Goal: Communication & Community: Participate in discussion

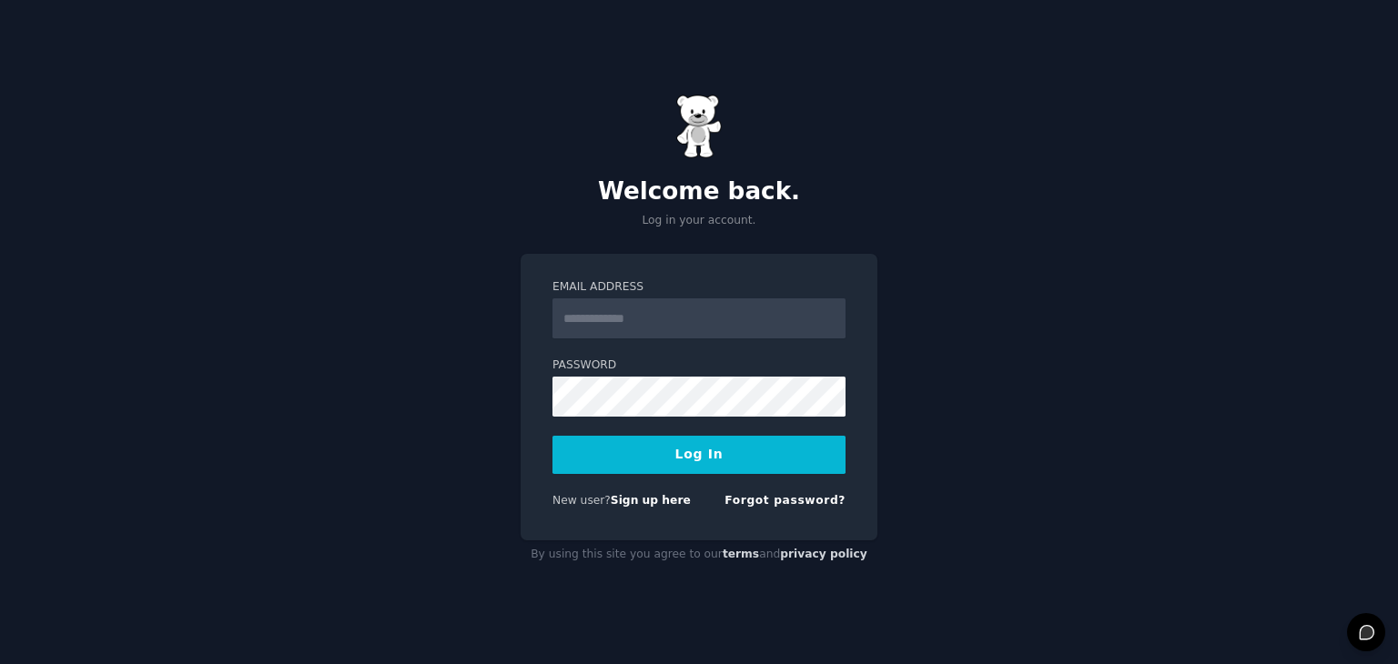
click at [635, 325] on input "Email Address" at bounding box center [698, 318] width 293 height 40
type input "**********"
click at [721, 458] on button "Log In" at bounding box center [698, 455] width 293 height 38
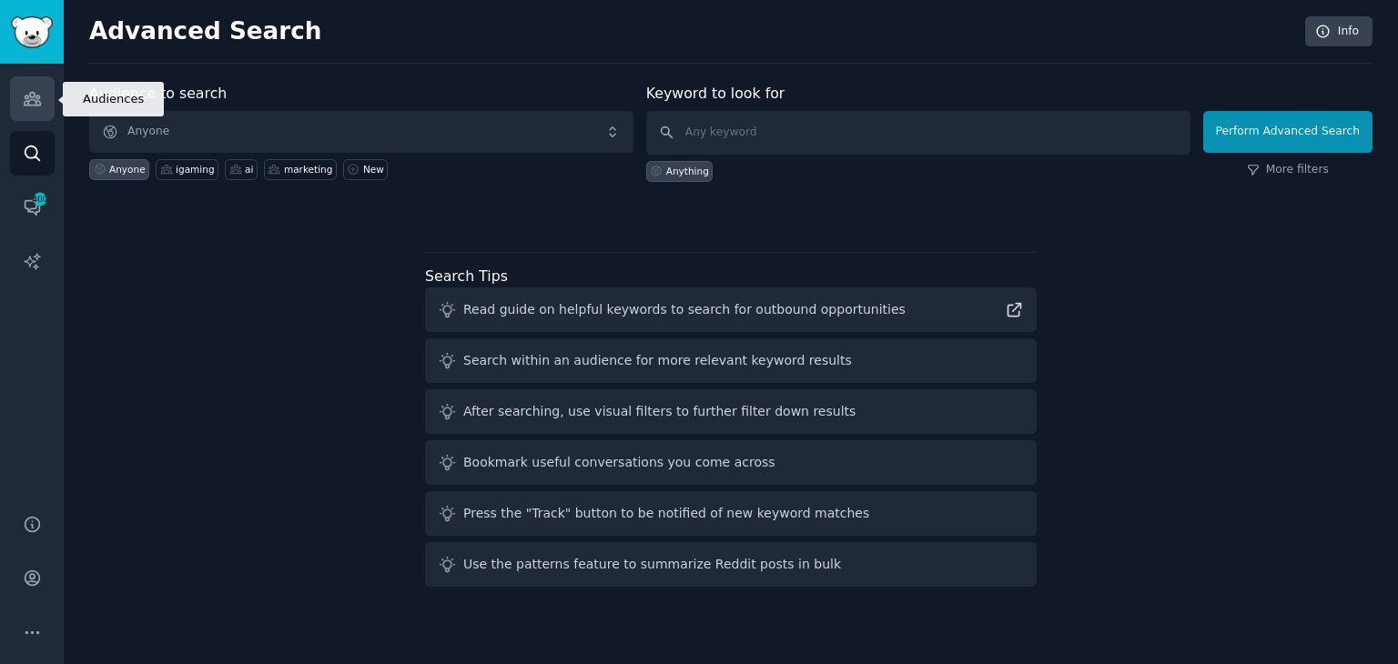
click at [27, 85] on link "Audiences" at bounding box center [32, 98] width 45 height 45
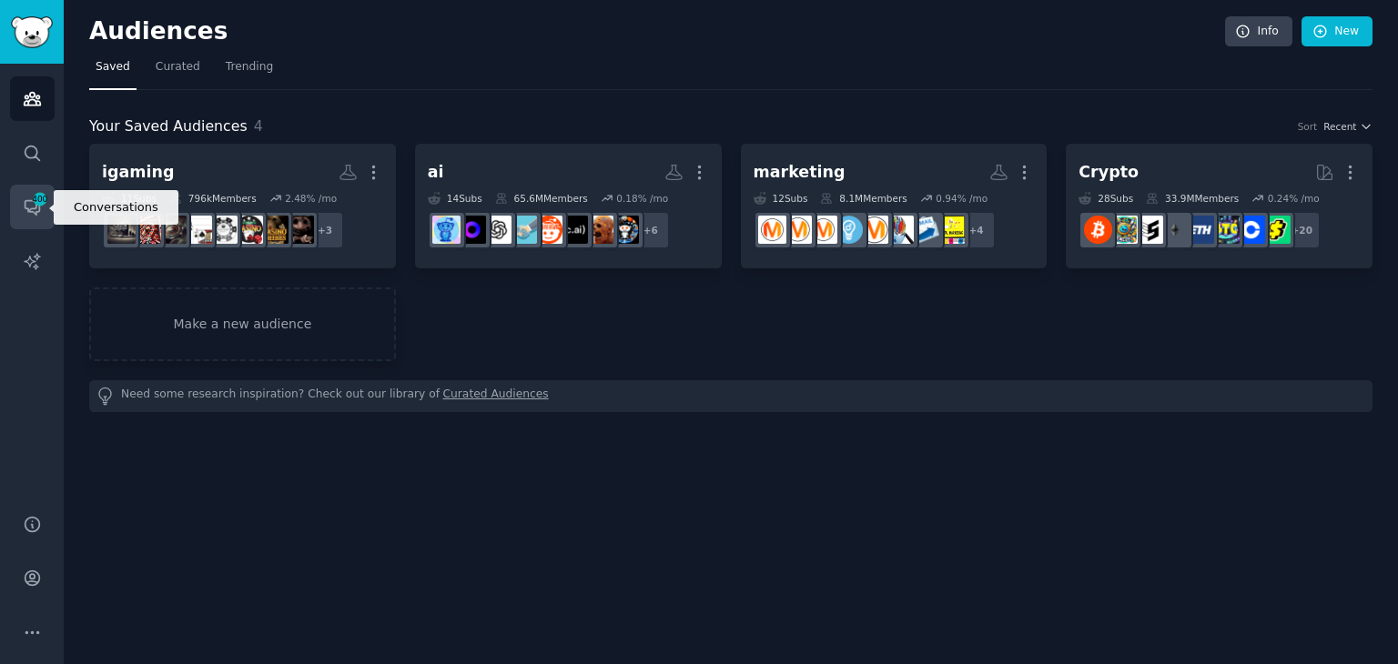
click at [30, 196] on link "Conversations 400" at bounding box center [32, 207] width 45 height 45
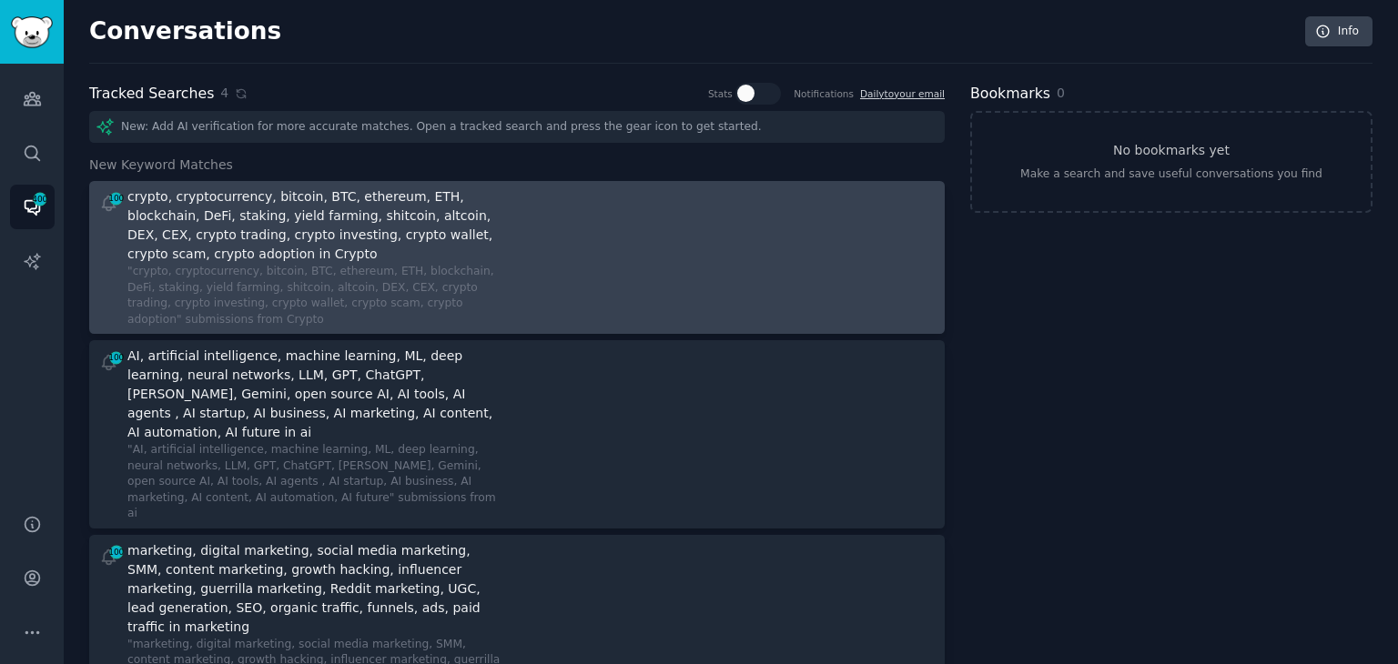
scroll to position [267, 0]
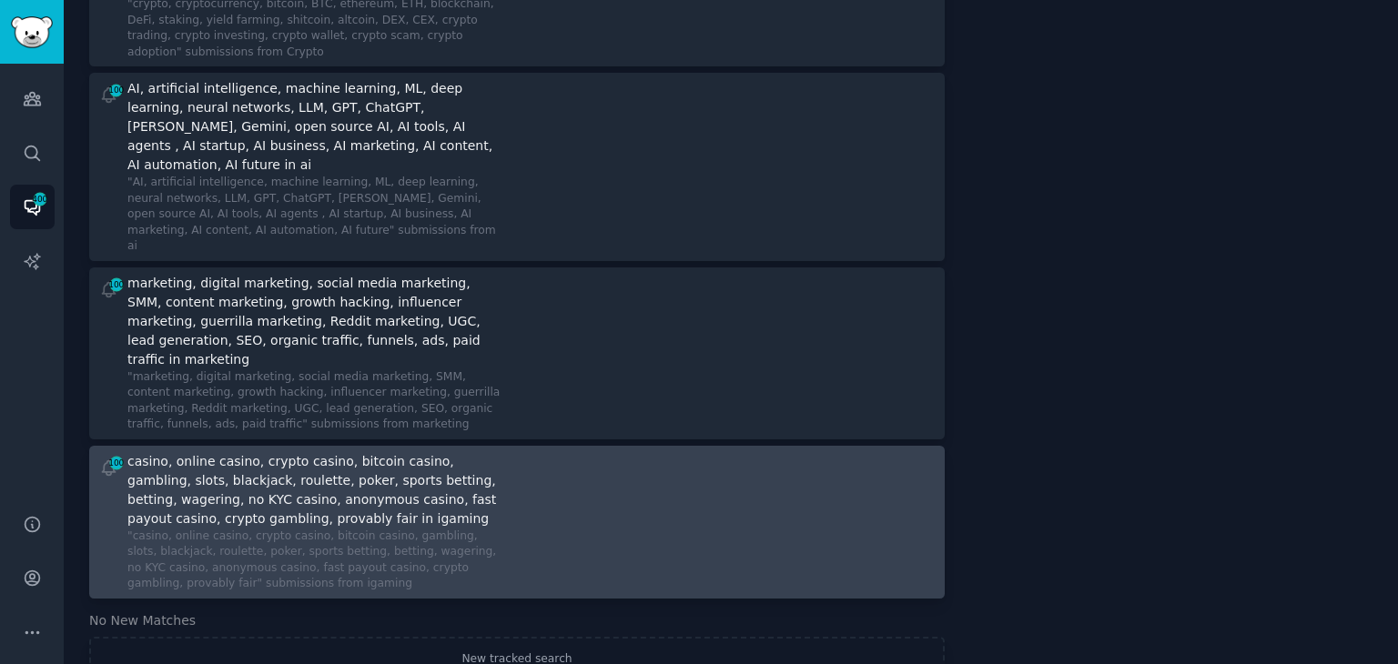
click at [548, 500] on div at bounding box center [733, 522] width 406 height 140
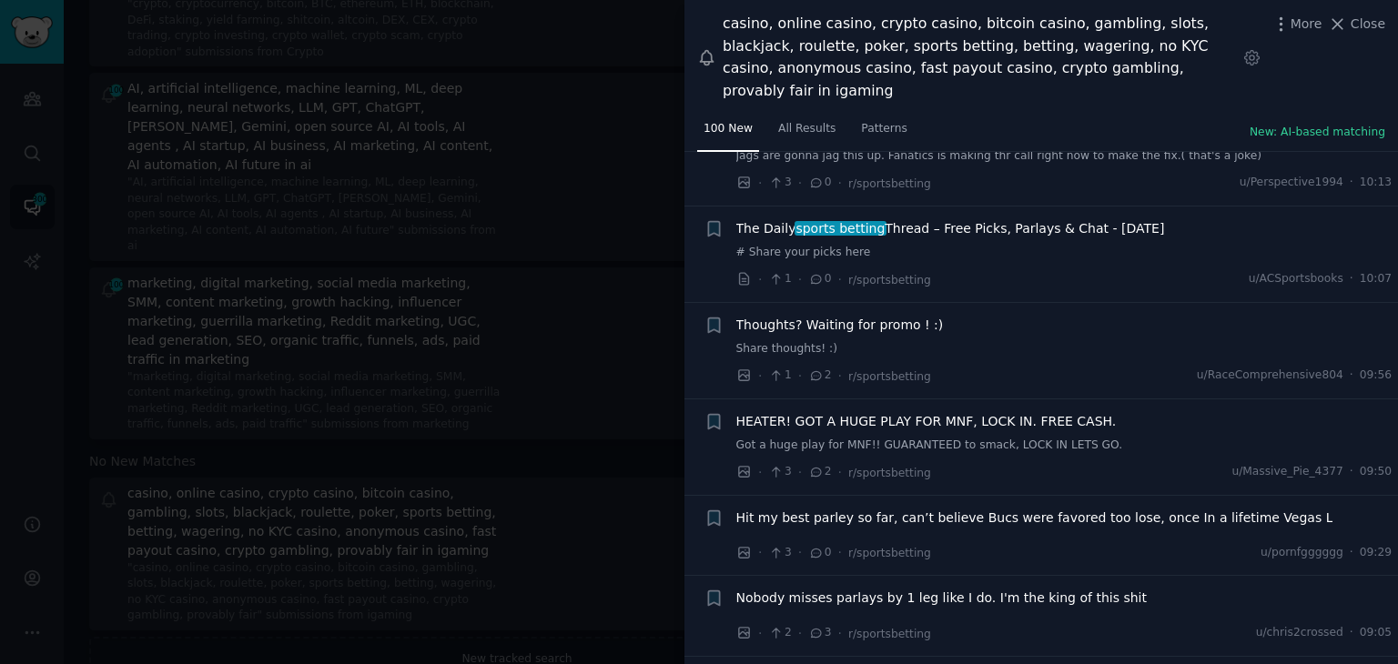
scroll to position [348, 0]
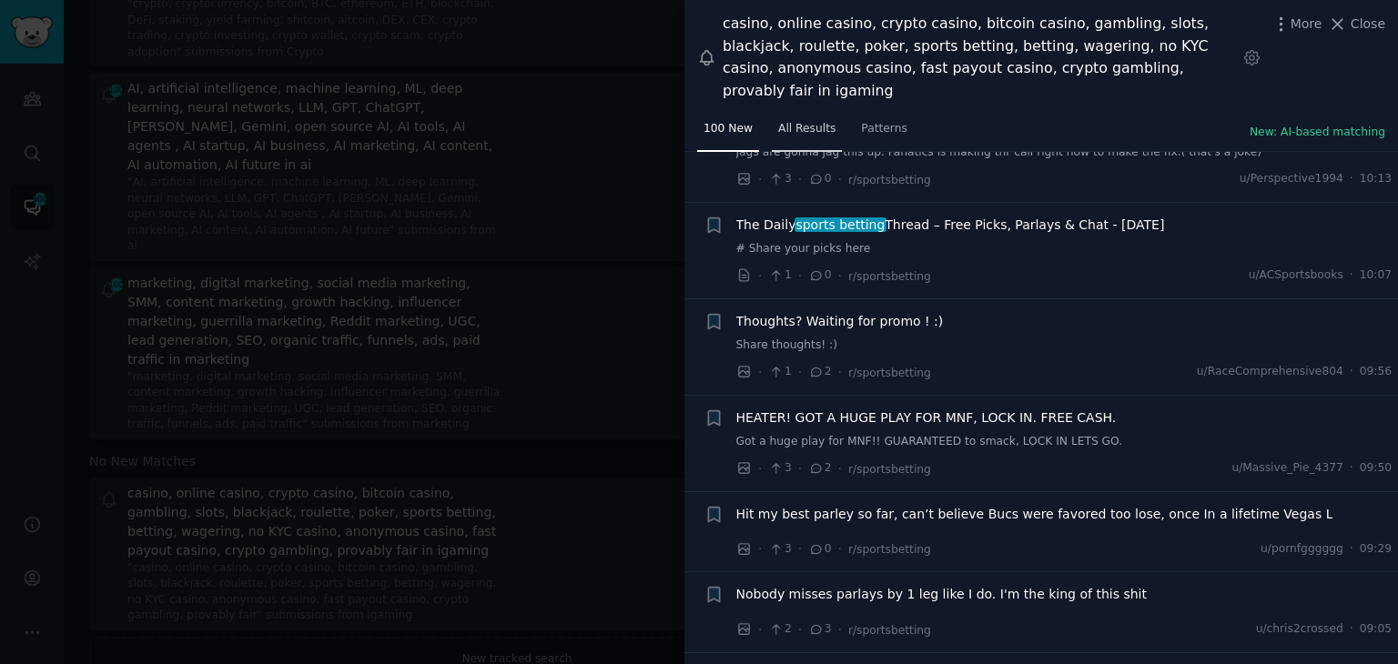
click at [801, 121] on span "All Results" at bounding box center [806, 129] width 57 height 16
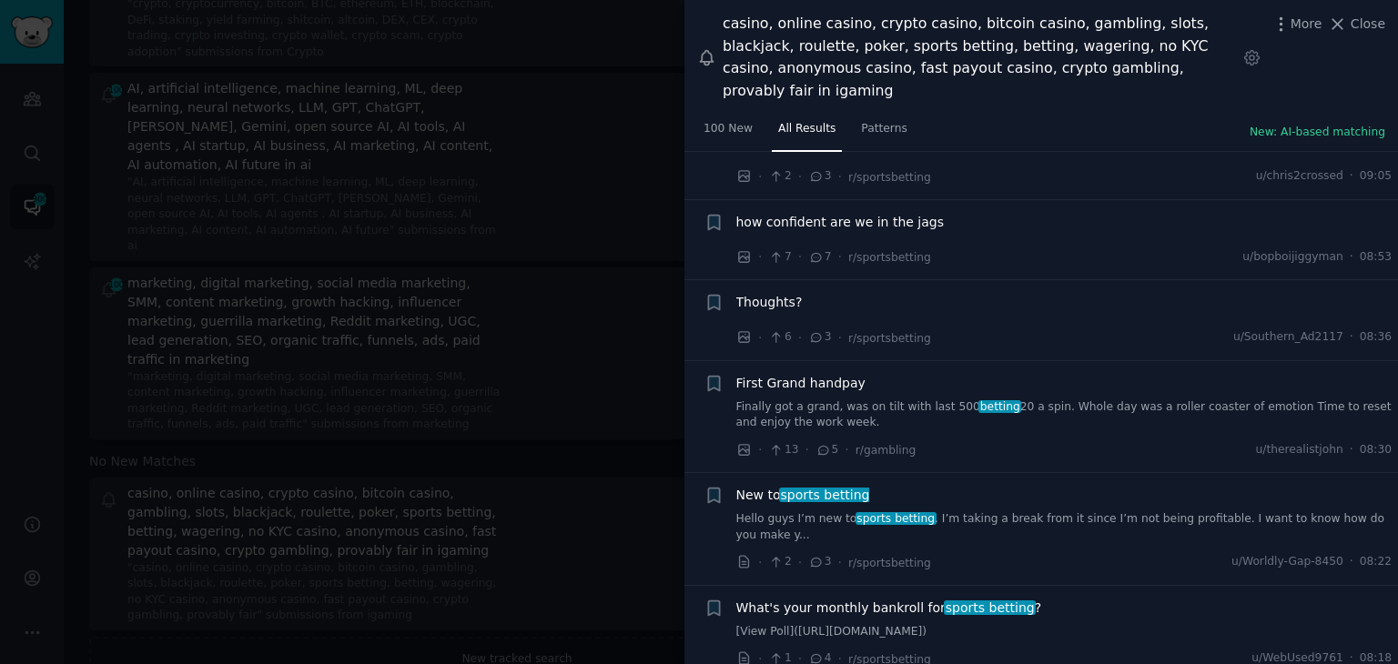
scroll to position [921, 0]
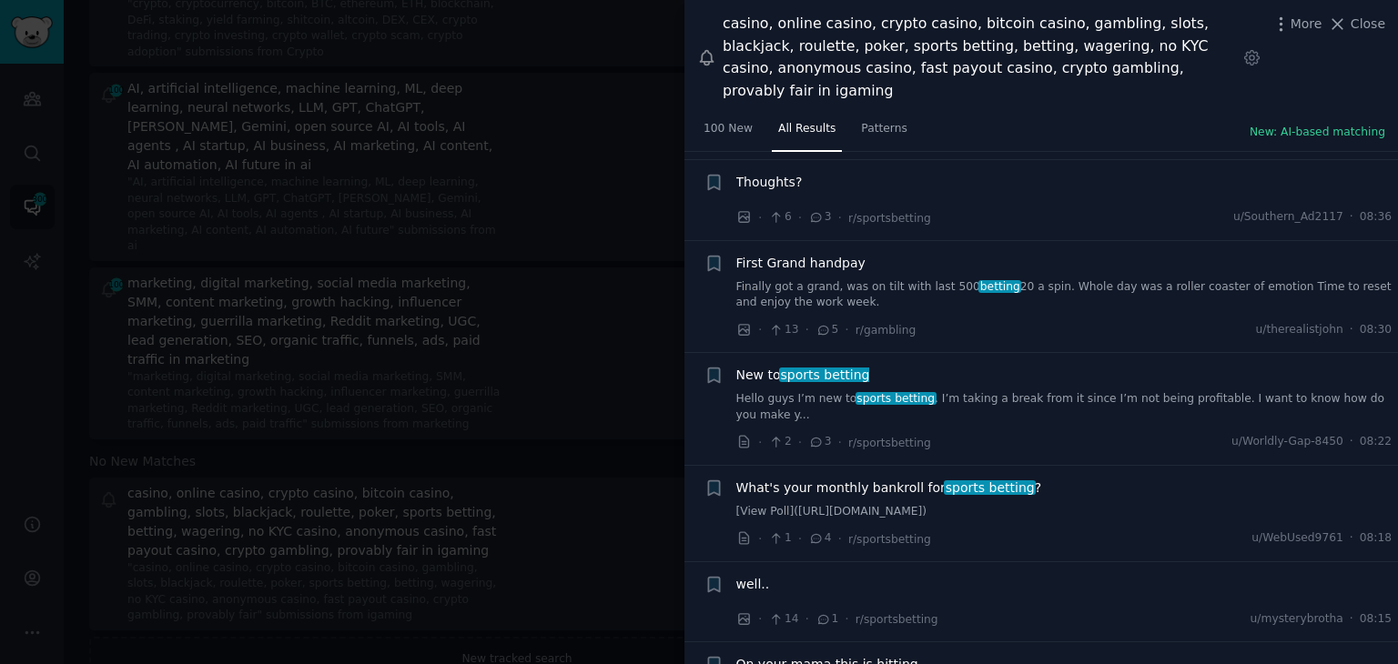
click at [860, 279] on link "Finally got a grand, was on tilt with last 500 betting 20 a spin. Whole day was…" at bounding box center [1064, 295] width 656 height 32
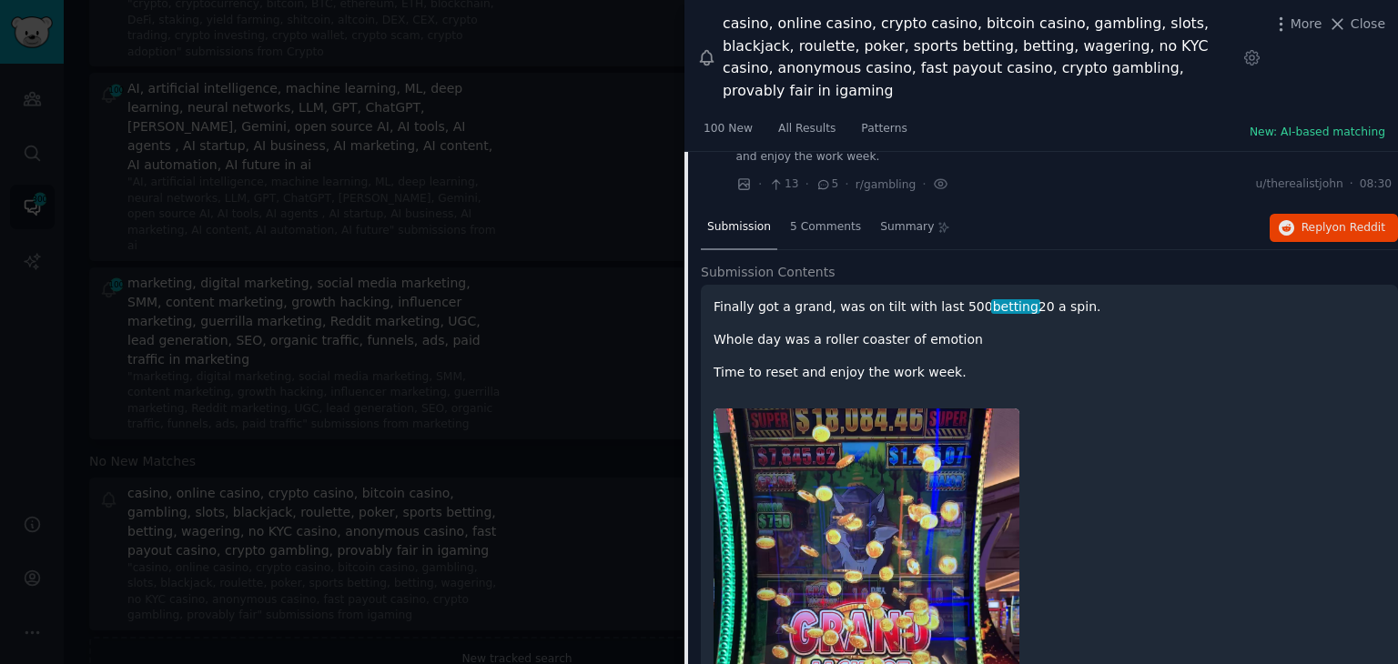
scroll to position [1035, 0]
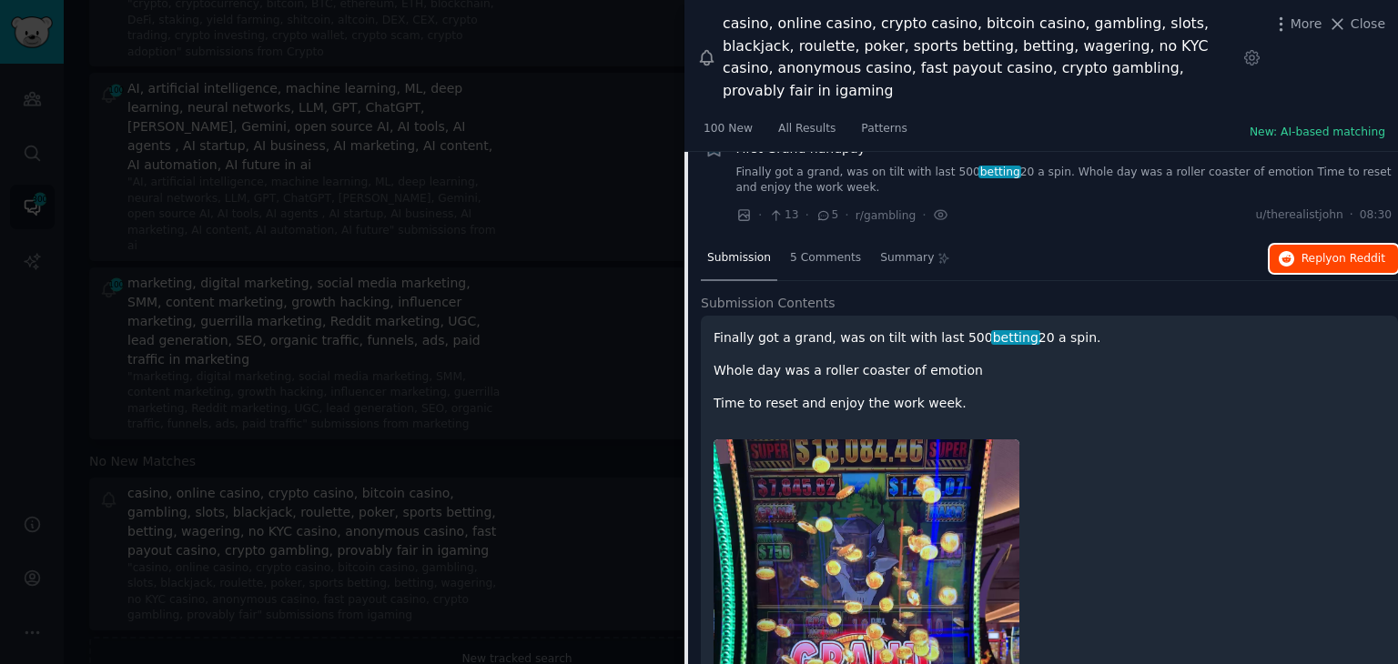
click at [1307, 251] on span "Reply on Reddit" at bounding box center [1343, 259] width 84 height 16
